Goal: Check status: Check status

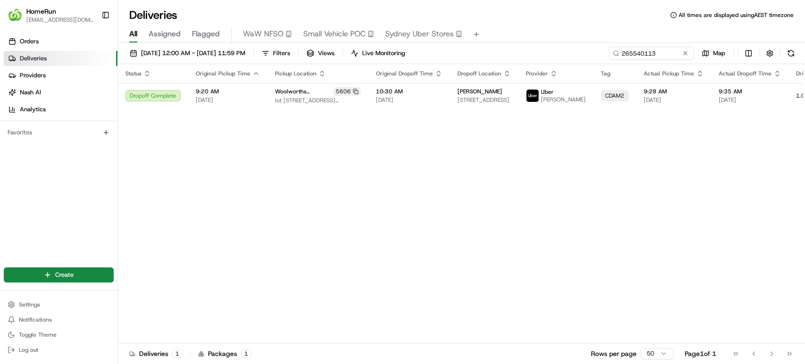
scroll to position [0, 112]
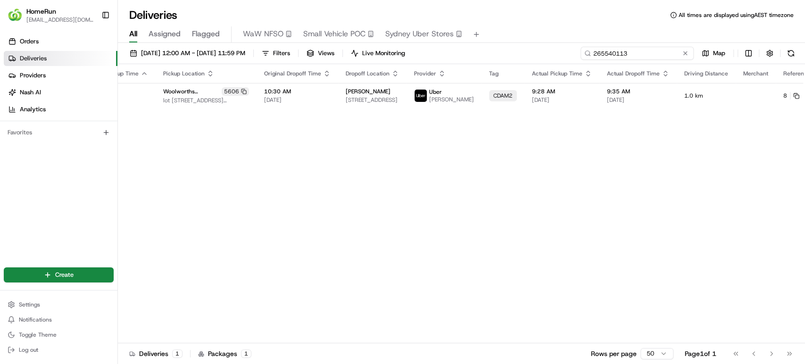
drag, startPoint x: 664, startPoint y: 50, endPoint x: 461, endPoint y: 50, distance: 203.3
click at [461, 50] on div "16/08/2025 12:00 AM - 20/08/2025 11:59 PM Filters Views Live Monitoring 2655401…" at bounding box center [461, 55] width 687 height 17
paste input "405788"
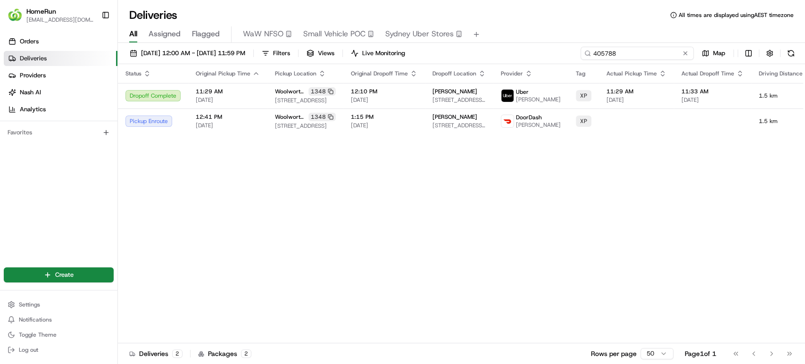
drag, startPoint x: 633, startPoint y: 50, endPoint x: 576, endPoint y: 50, distance: 57.6
click at [576, 50] on div "16/08/2025 12:00 AM - 20/08/2025 11:59 PM Filters Views Live Monitoring 405788 …" at bounding box center [461, 55] width 687 height 17
paste input "26558002"
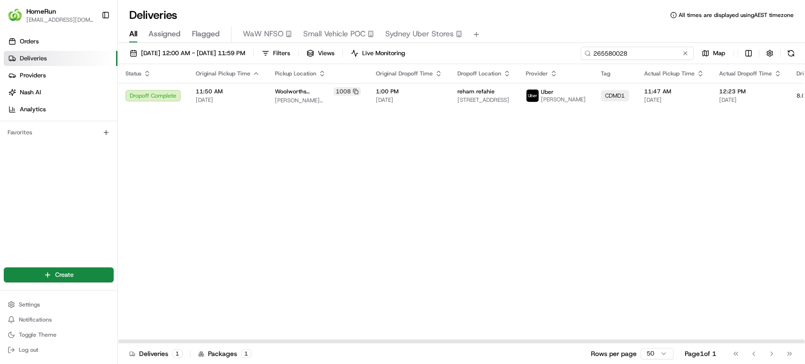
type input "265580028"
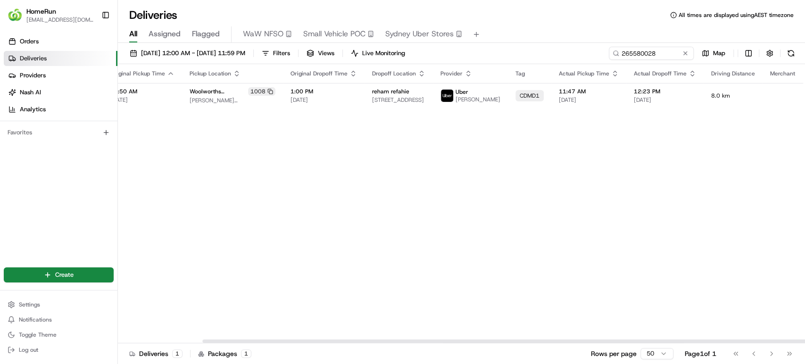
scroll to position [0, 112]
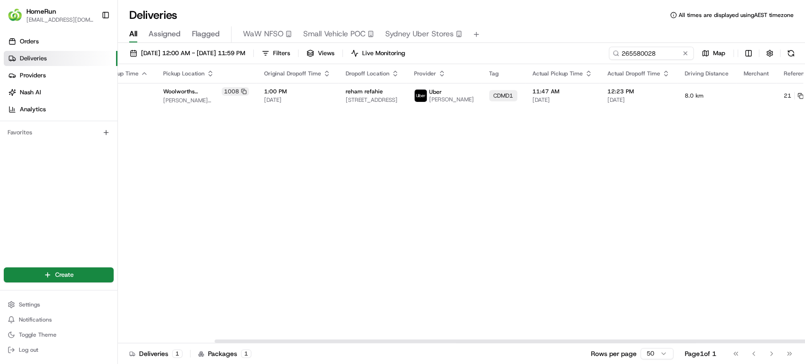
drag, startPoint x: 482, startPoint y: 342, endPoint x: 643, endPoint y: 341, distance: 161.4
click at [643, 341] on div at bounding box center [558, 341] width 686 height 3
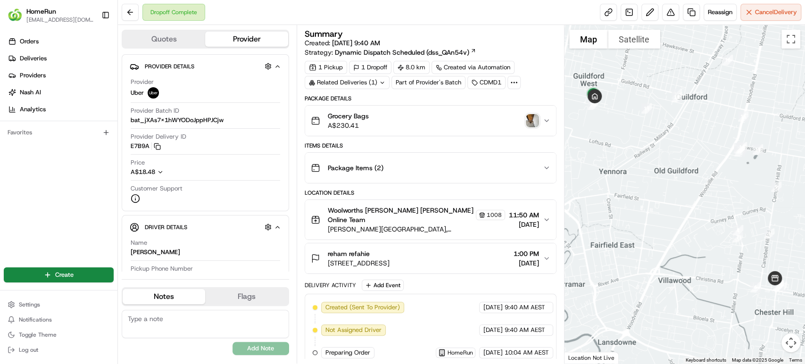
click at [528, 121] on img "button" at bounding box center [532, 120] width 13 height 13
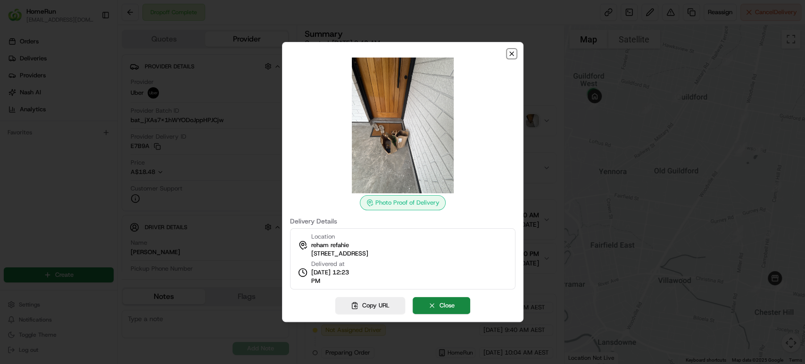
click at [512, 53] on icon "button" at bounding box center [512, 54] width 4 height 4
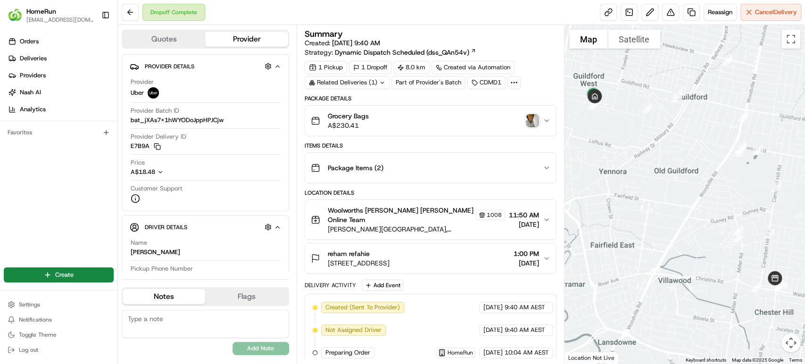
click at [545, 165] on icon "button" at bounding box center [547, 168] width 8 height 8
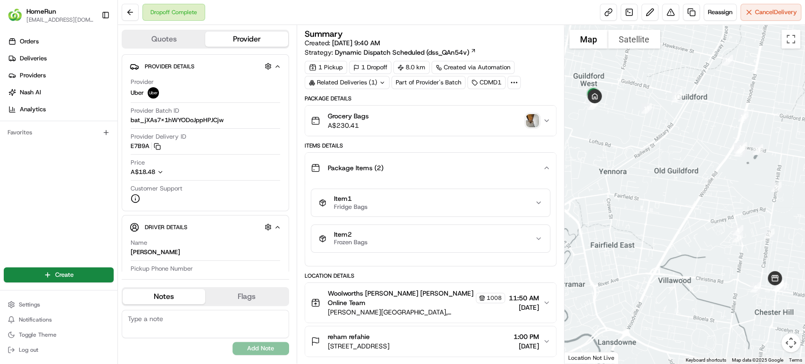
click at [547, 165] on icon "button" at bounding box center [547, 168] width 8 height 8
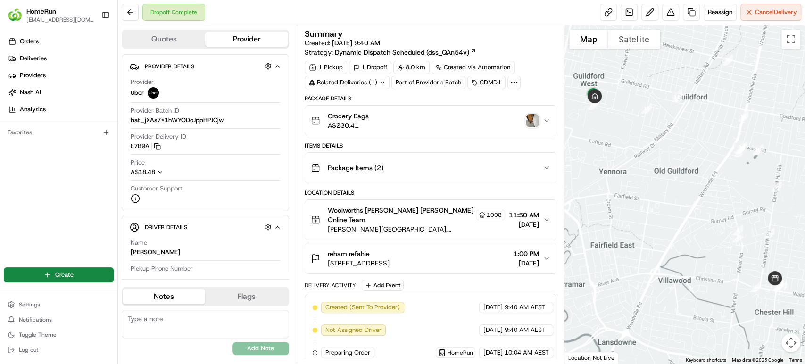
click at [535, 120] on img "button" at bounding box center [532, 120] width 13 height 13
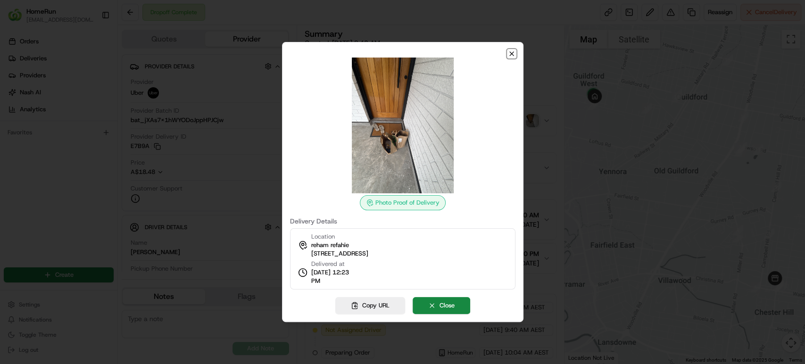
click at [511, 51] on icon "button" at bounding box center [512, 54] width 8 height 8
